Goal: Task Accomplishment & Management: Manage account settings

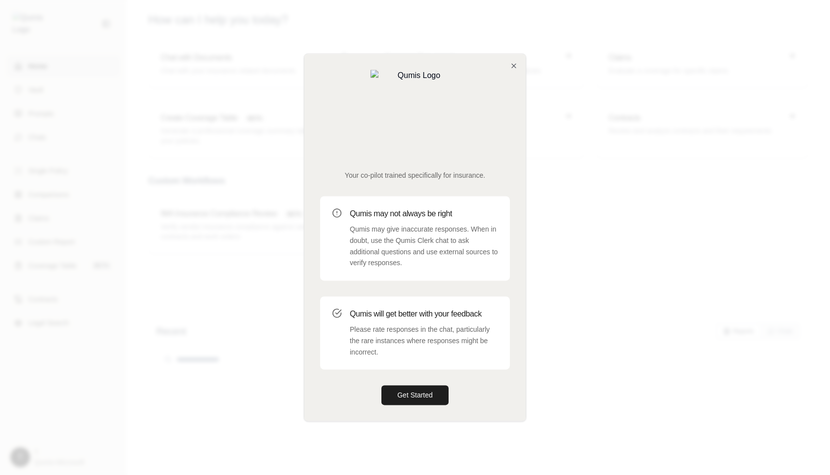
click at [513, 96] on div "Your co-pilot trained specifically for insurance. Qumis may not always be right…" at bounding box center [414, 237] width 221 height 367
click at [513, 68] on icon "button" at bounding box center [514, 66] width 4 height 4
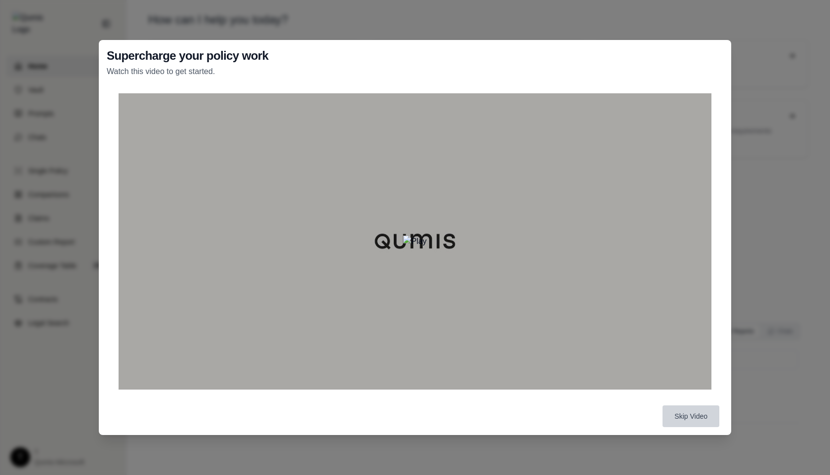
click at [687, 419] on button "Skip Video" at bounding box center [691, 417] width 57 height 22
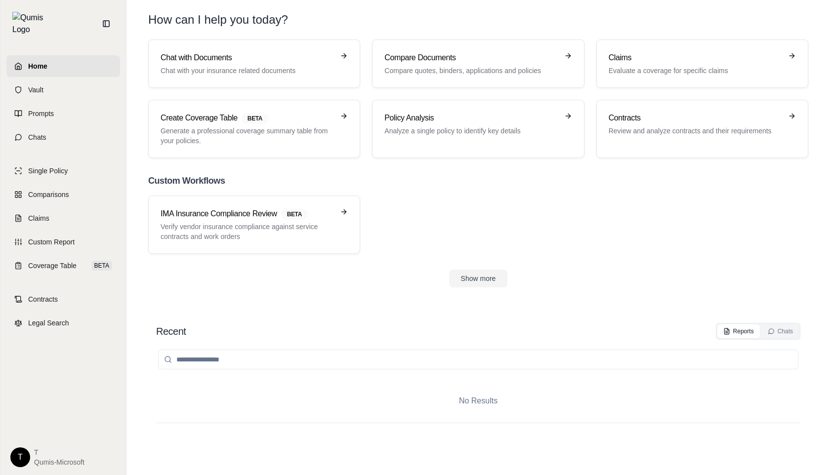
click at [19, 457] on html "Home Vault Prompts Chats Single Policy Comparisons Claims Custom Report Coverag…" at bounding box center [415, 237] width 830 height 475
click at [37, 439] on div "Log Out" at bounding box center [43, 435] width 82 height 16
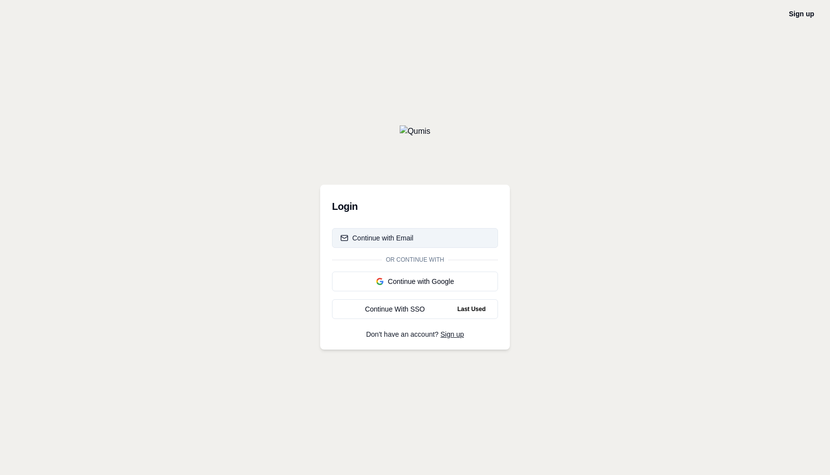
click at [382, 242] on div "Continue with Email" at bounding box center [376, 238] width 73 height 10
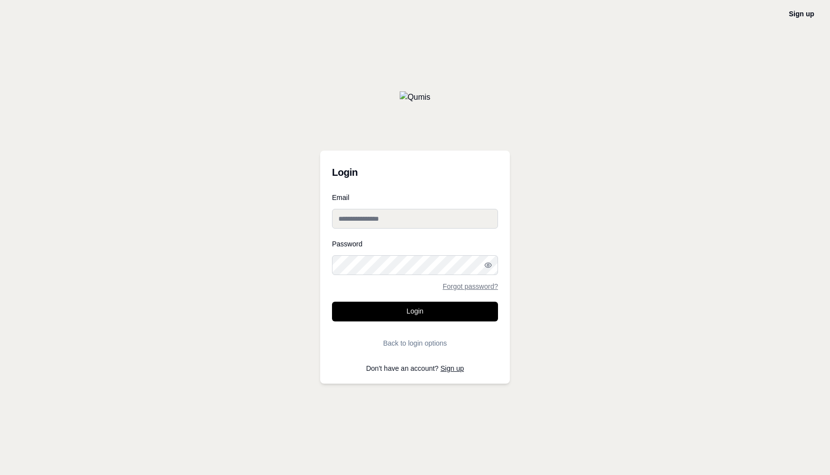
click at [376, 217] on input "Email" at bounding box center [415, 219] width 166 height 20
click at [367, 216] on input "Email" at bounding box center [415, 219] width 166 height 20
type input "**********"
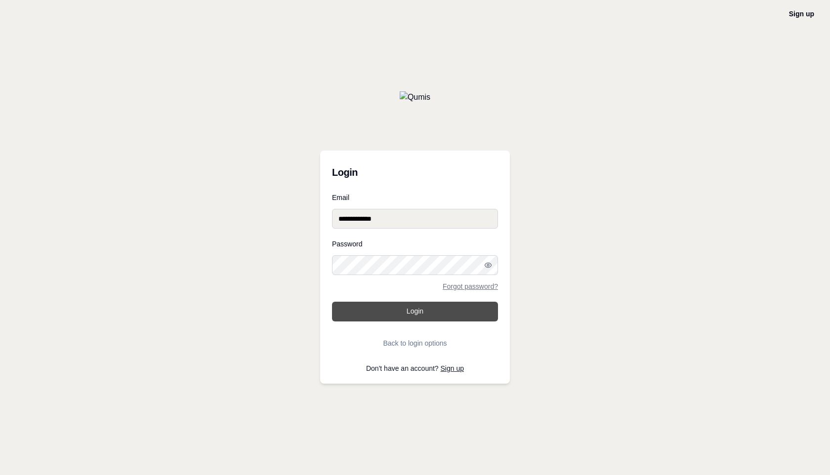
click at [410, 311] on button "Login" at bounding box center [415, 312] width 166 height 20
